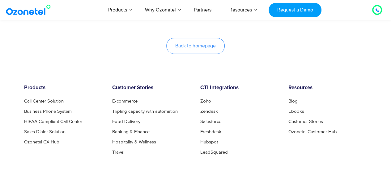
click at [184, 48] on span "Back to homepage" at bounding box center [195, 45] width 40 height 5
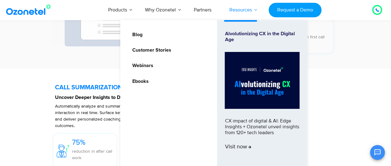
scroll to position [1345, 0]
